Goal: Task Accomplishment & Management: Manage account settings

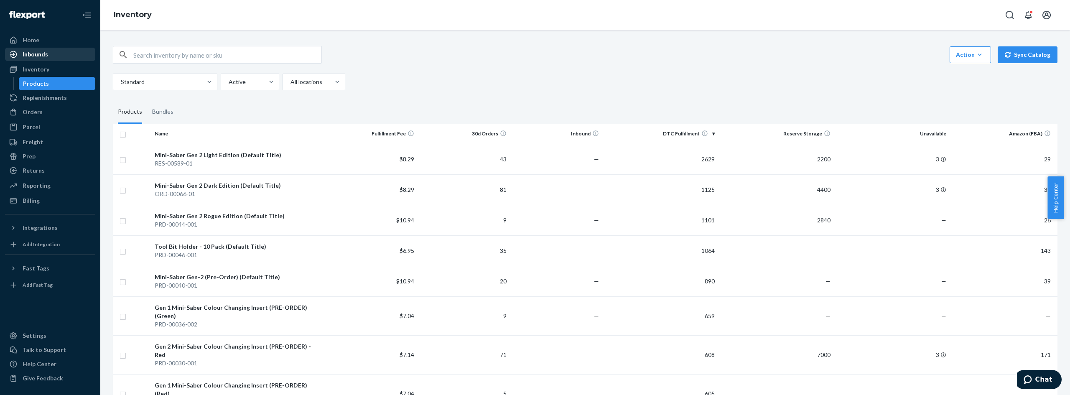
click at [53, 55] on div "Inbounds" at bounding box center [50, 54] width 89 height 12
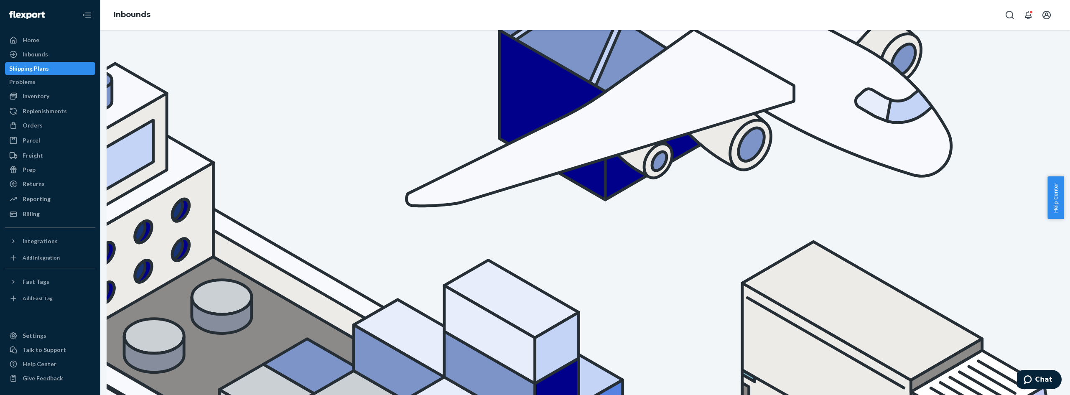
scroll to position [125, 0]
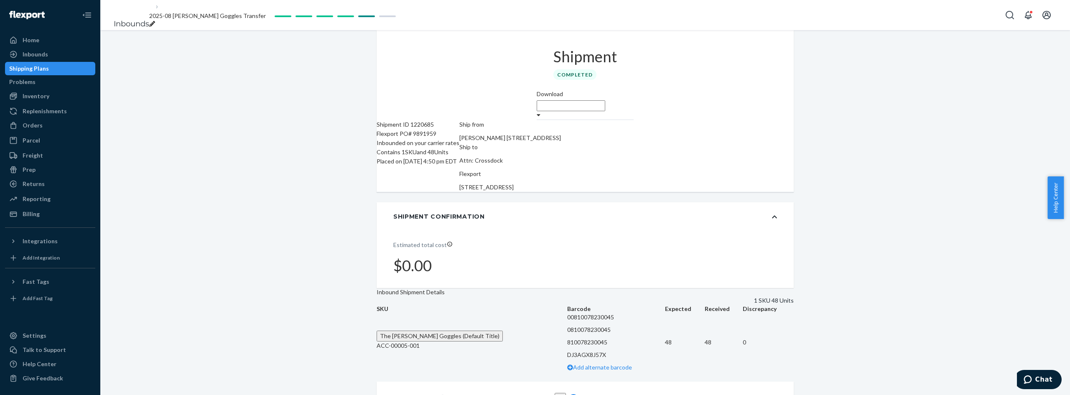
click at [541, 111] on div at bounding box center [539, 115] width 4 height 8
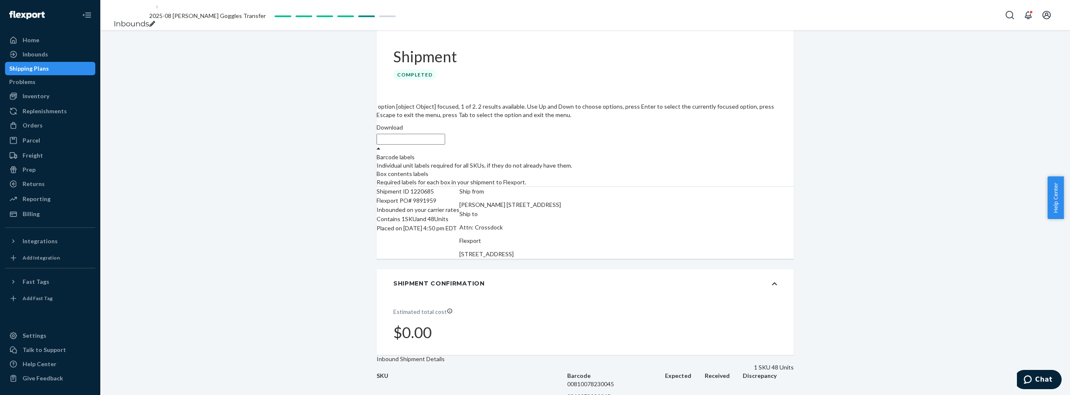
click at [769, 161] on div "Individual unit labels required for all SKUs, if they do not already have them." at bounding box center [585, 165] width 417 height 8
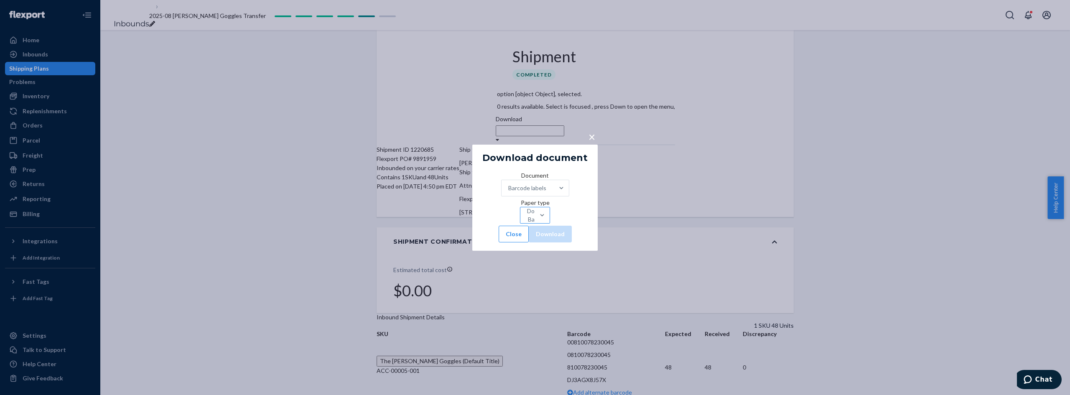
click at [527, 215] on div "Download Barcodes" at bounding box center [540, 215] width 26 height 17
click at [527, 215] on input "Paper type Download Barcodes" at bounding box center [527, 215] width 1 height 8
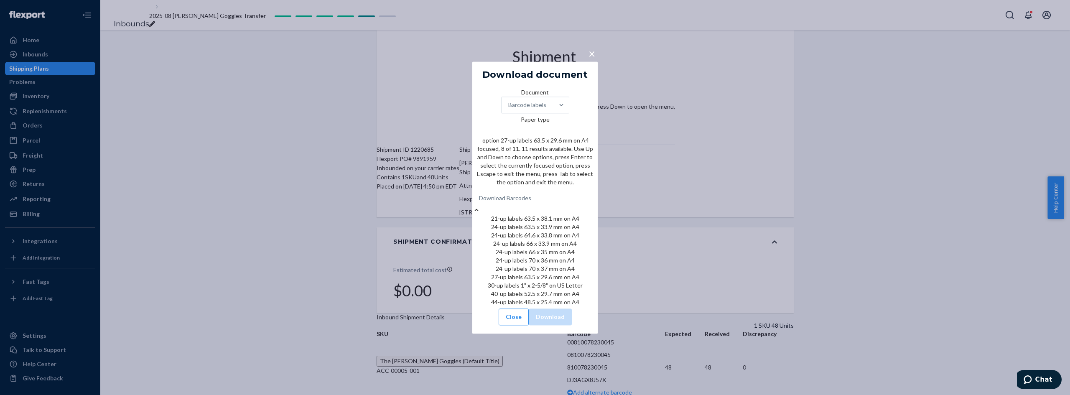
scroll to position [70, 0]
click at [528, 290] on div "30-up labels 1" x 2-5/8" on US Letter" at bounding box center [534, 285] width 125 height 8
click at [480, 202] on input "Paper type option 30-up labels 1" x 2-5/8" on US Letter focused, 9 of 11. 11 re…" at bounding box center [479, 198] width 1 height 8
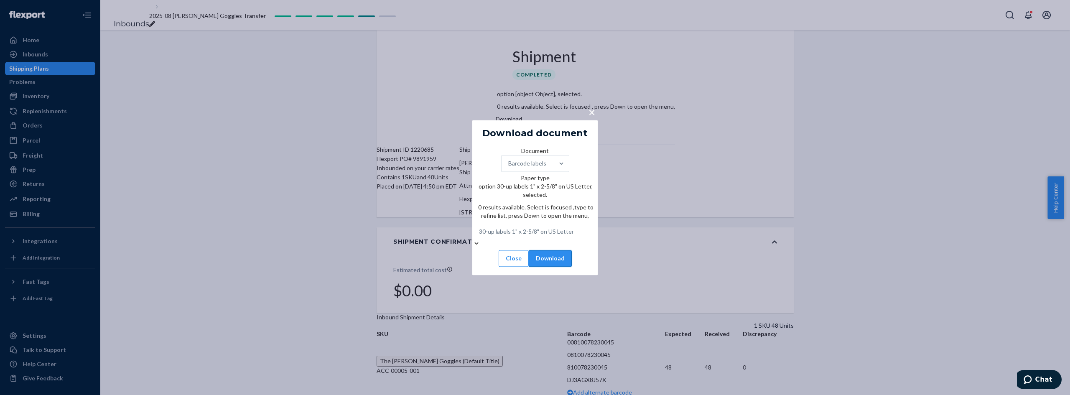
click at [572, 250] on button "Download" at bounding box center [550, 258] width 43 height 17
